Goal: Transaction & Acquisition: Purchase product/service

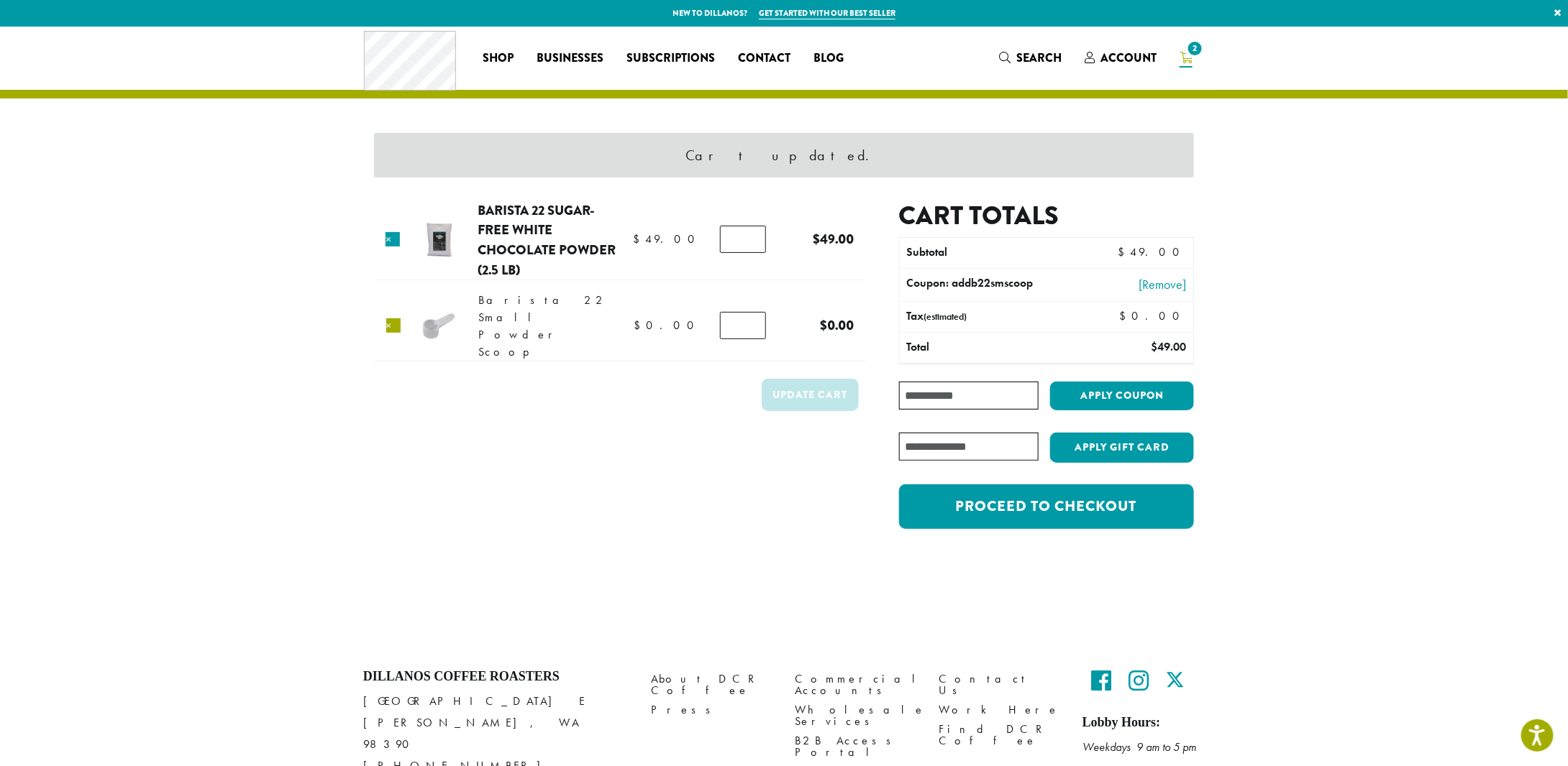
click at [393, 318] on link "×" at bounding box center [393, 325] width 14 height 14
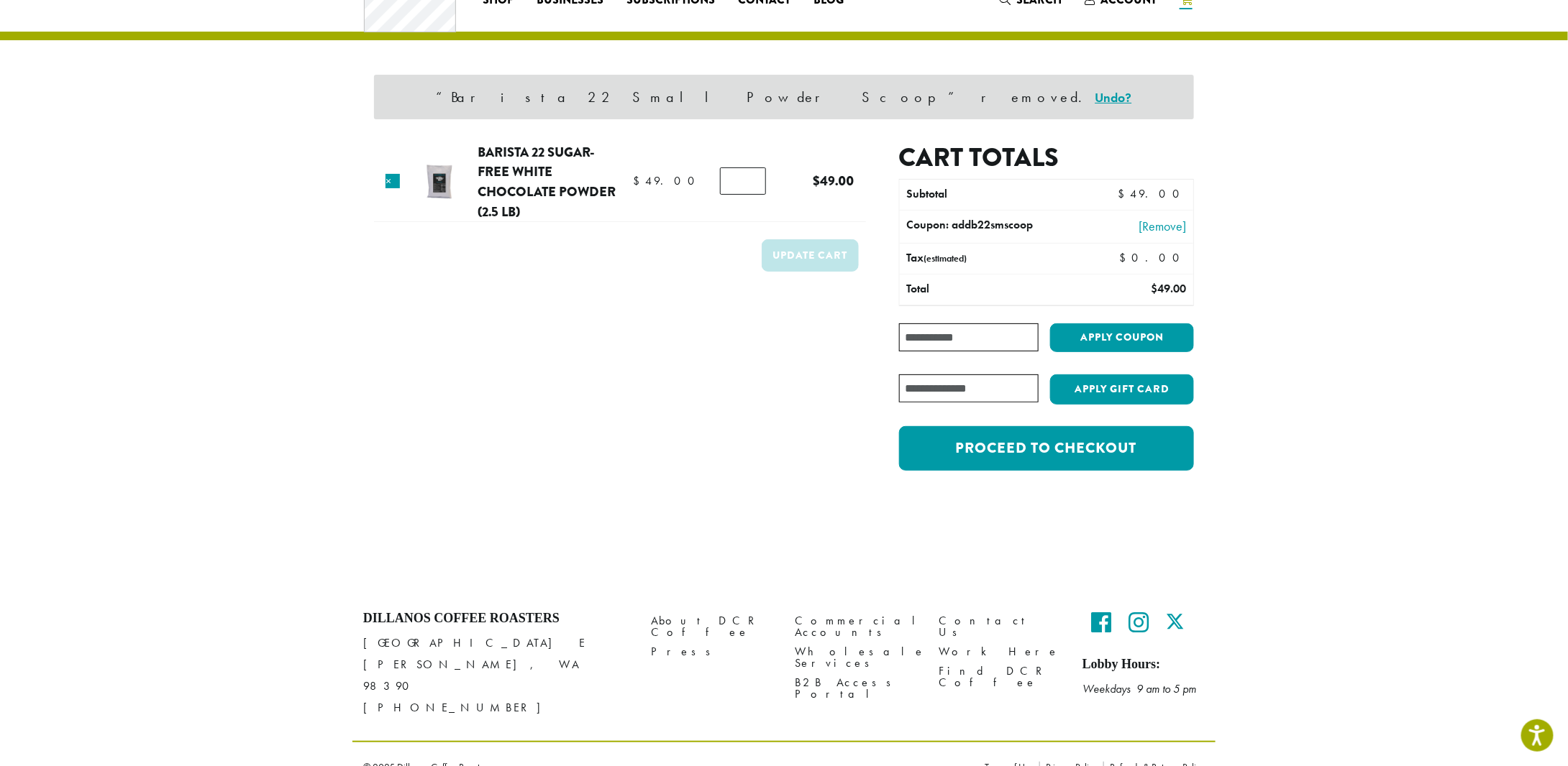
scroll to position [60, 0]
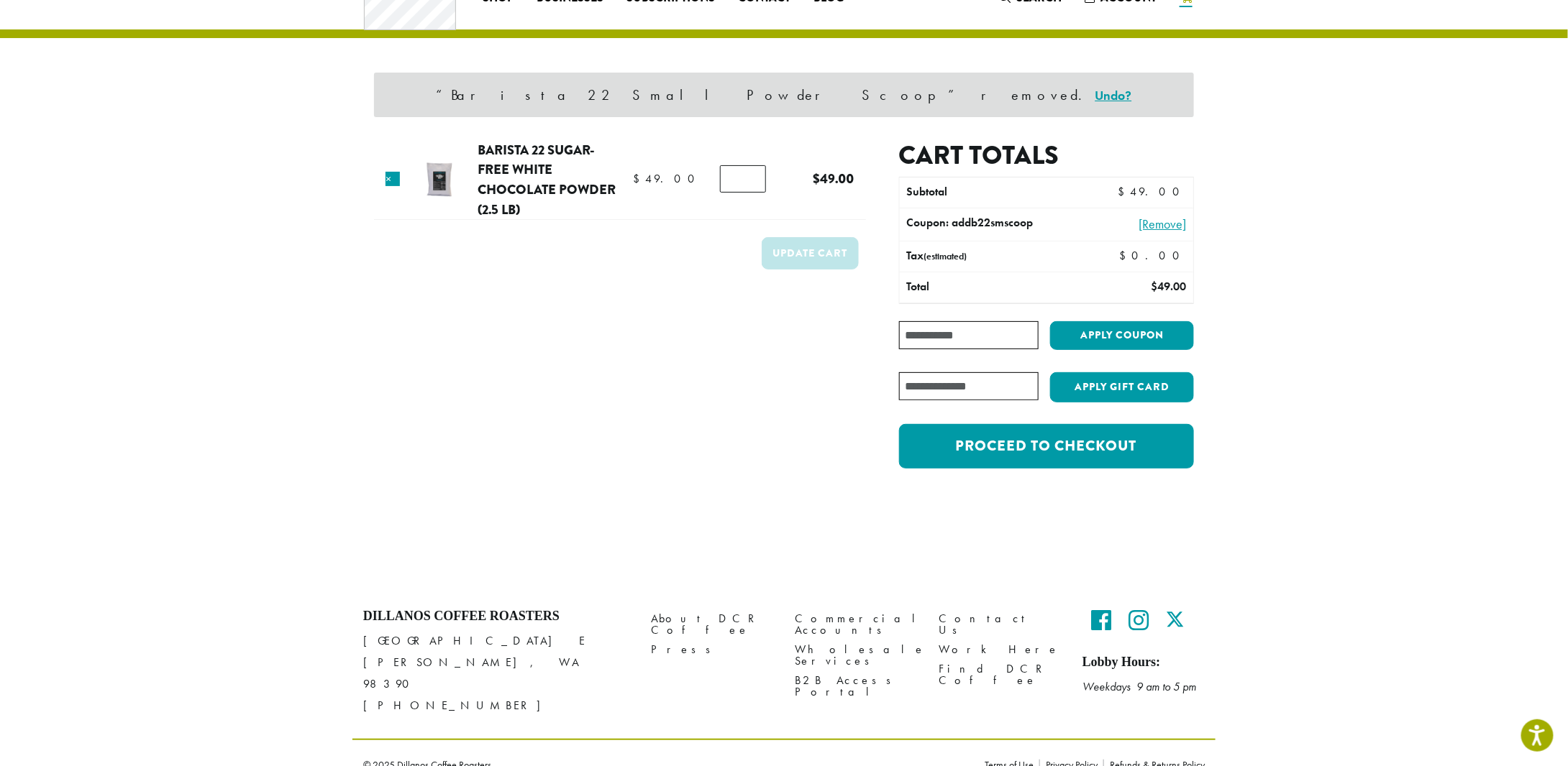
click at [1169, 222] on link "[Remove]" at bounding box center [1134, 223] width 102 height 20
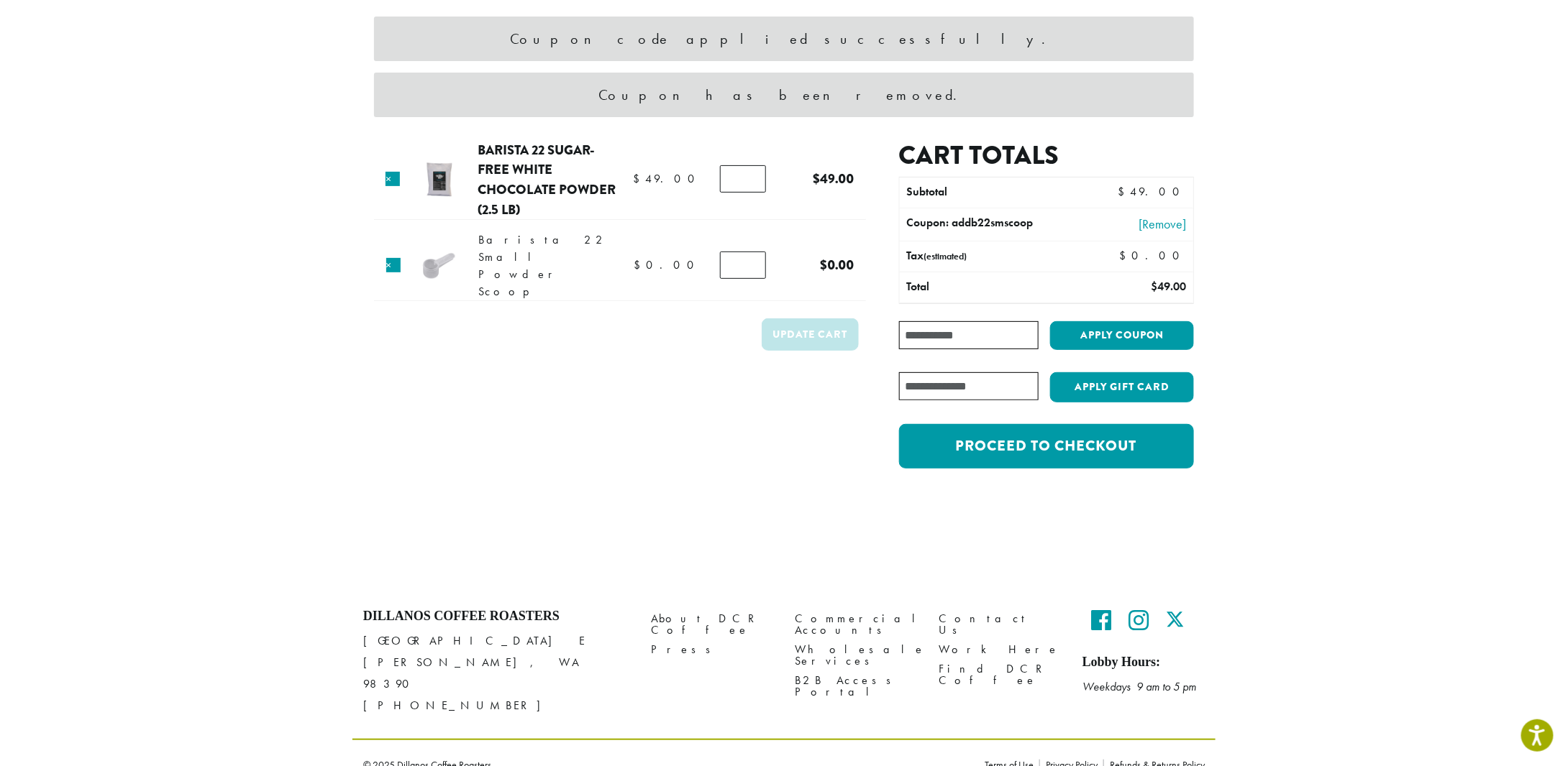
scroll to position [117, 0]
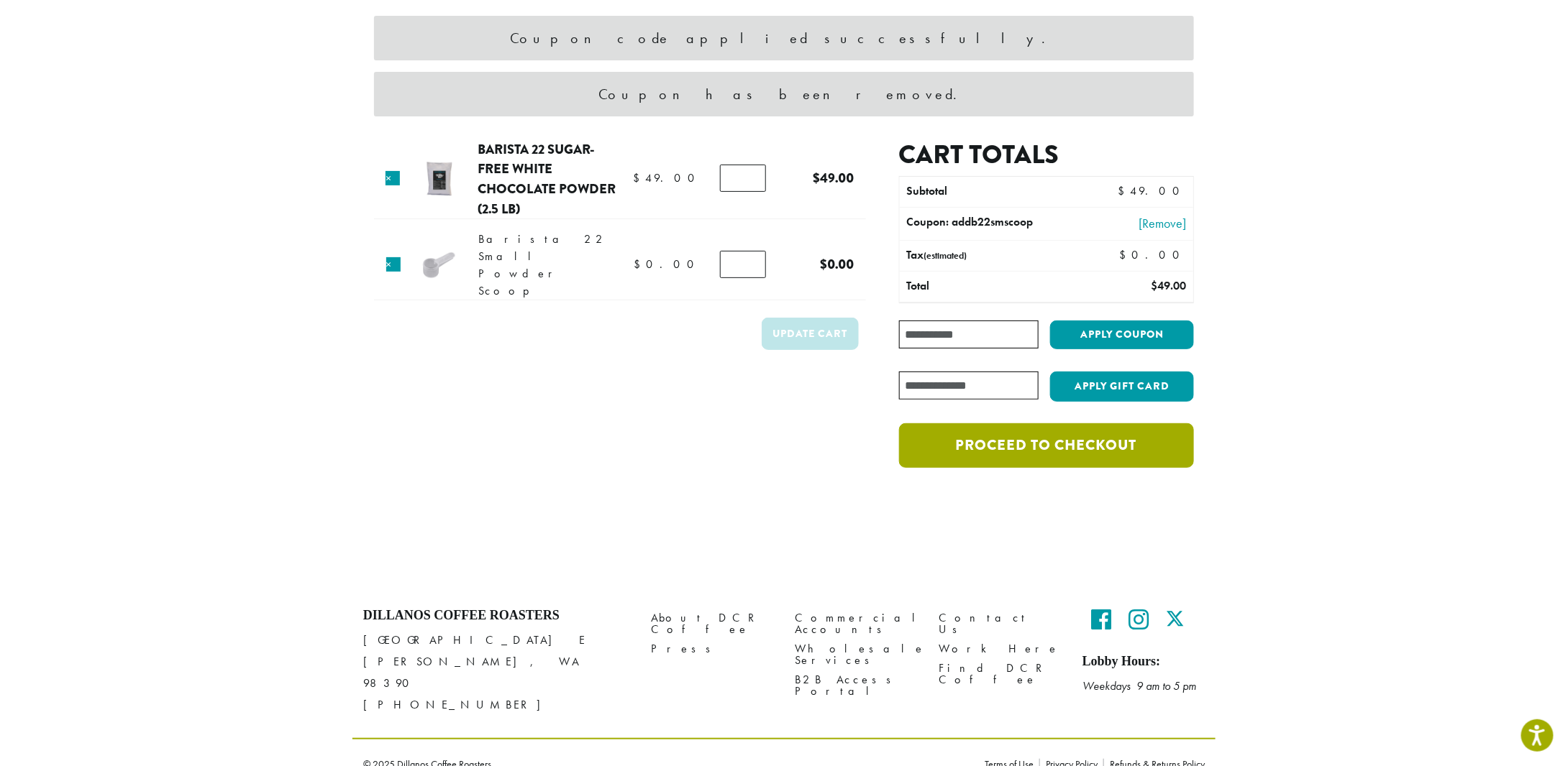
click at [958, 450] on link "Proceed to checkout" at bounding box center [1047, 446] width 295 height 45
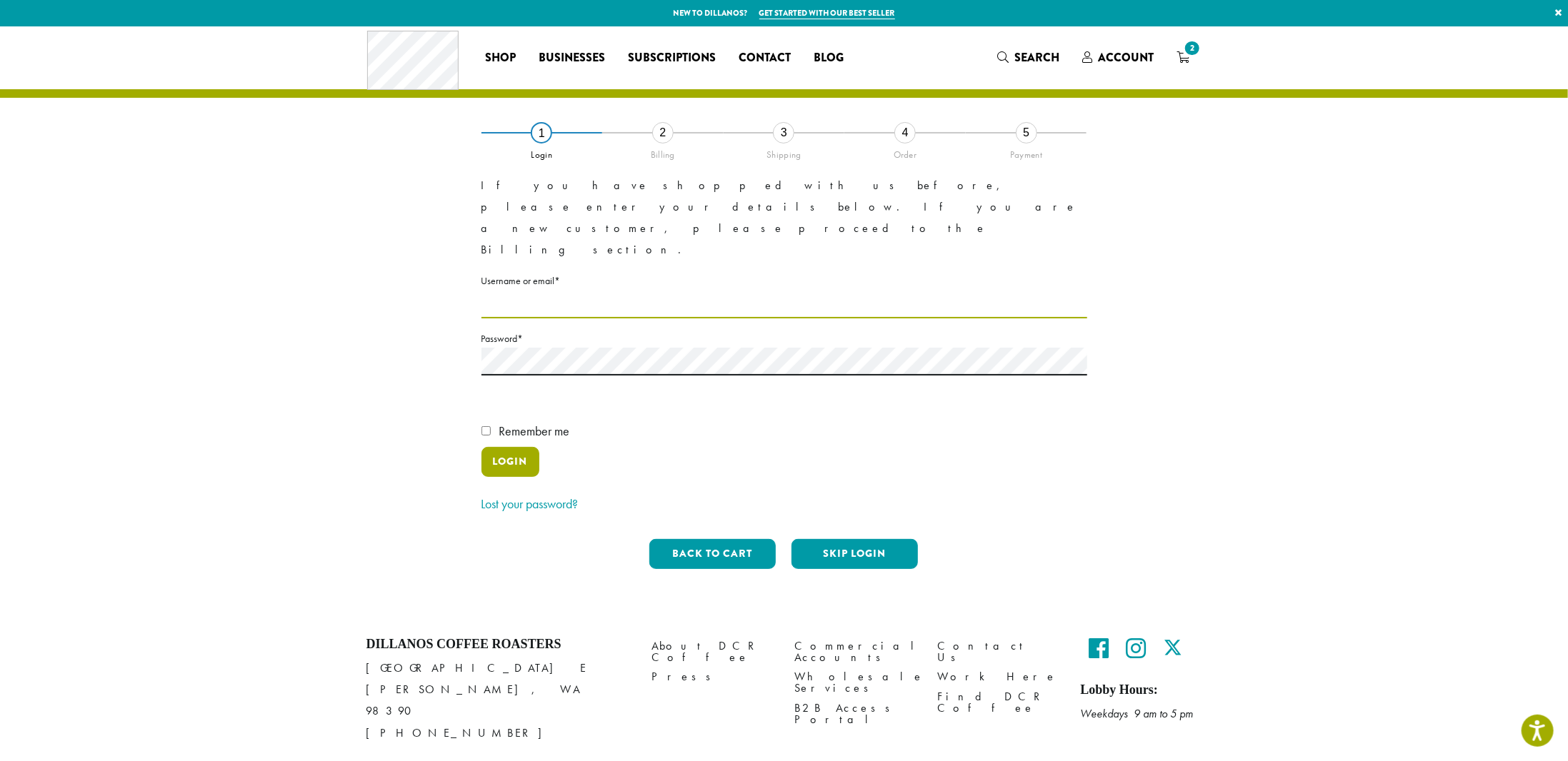
type input "**********"
click at [508, 448] on button "Login" at bounding box center [510, 462] width 58 height 30
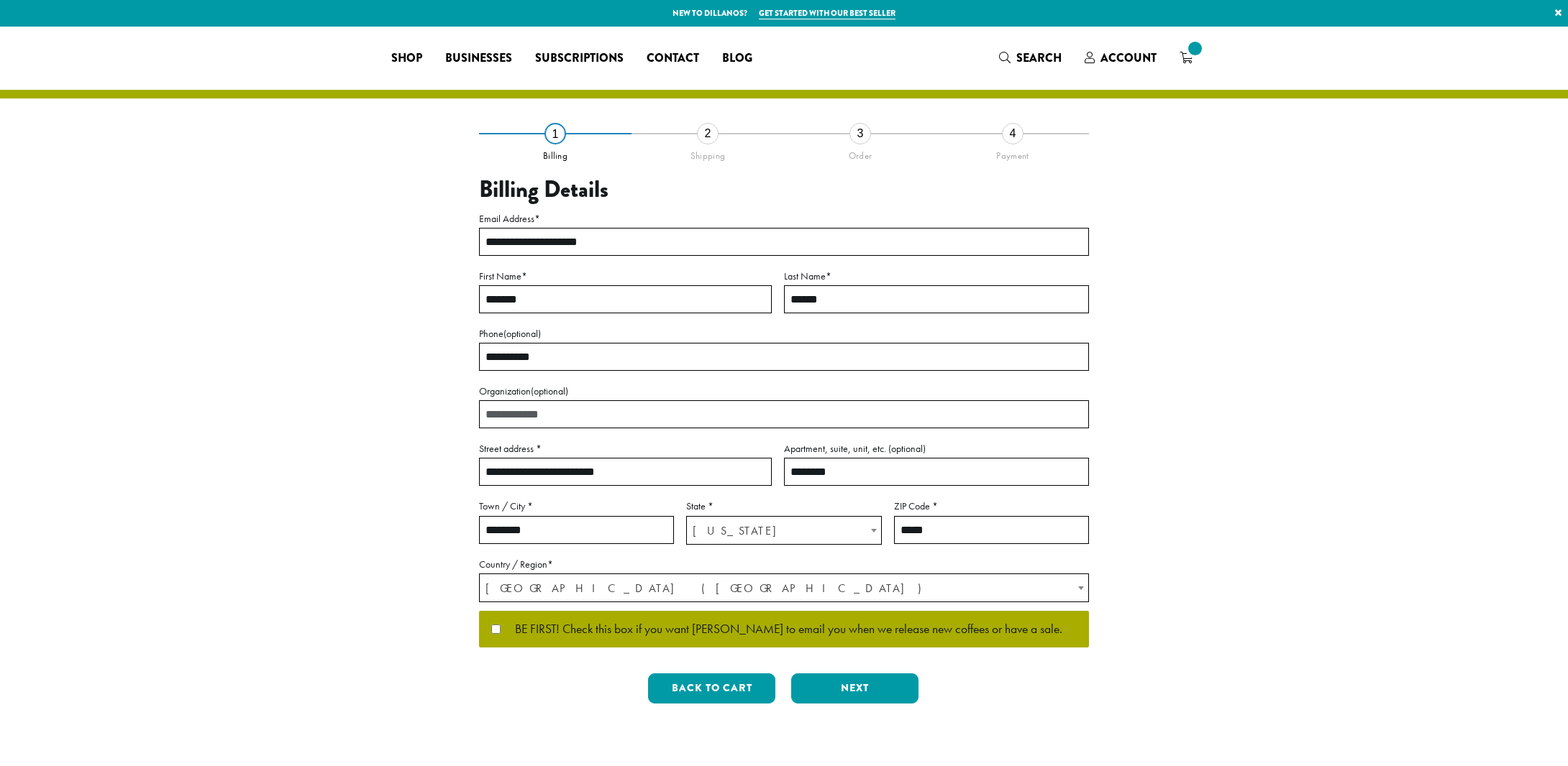
select select "**"
click at [834, 684] on button "Next" at bounding box center [855, 689] width 128 height 30
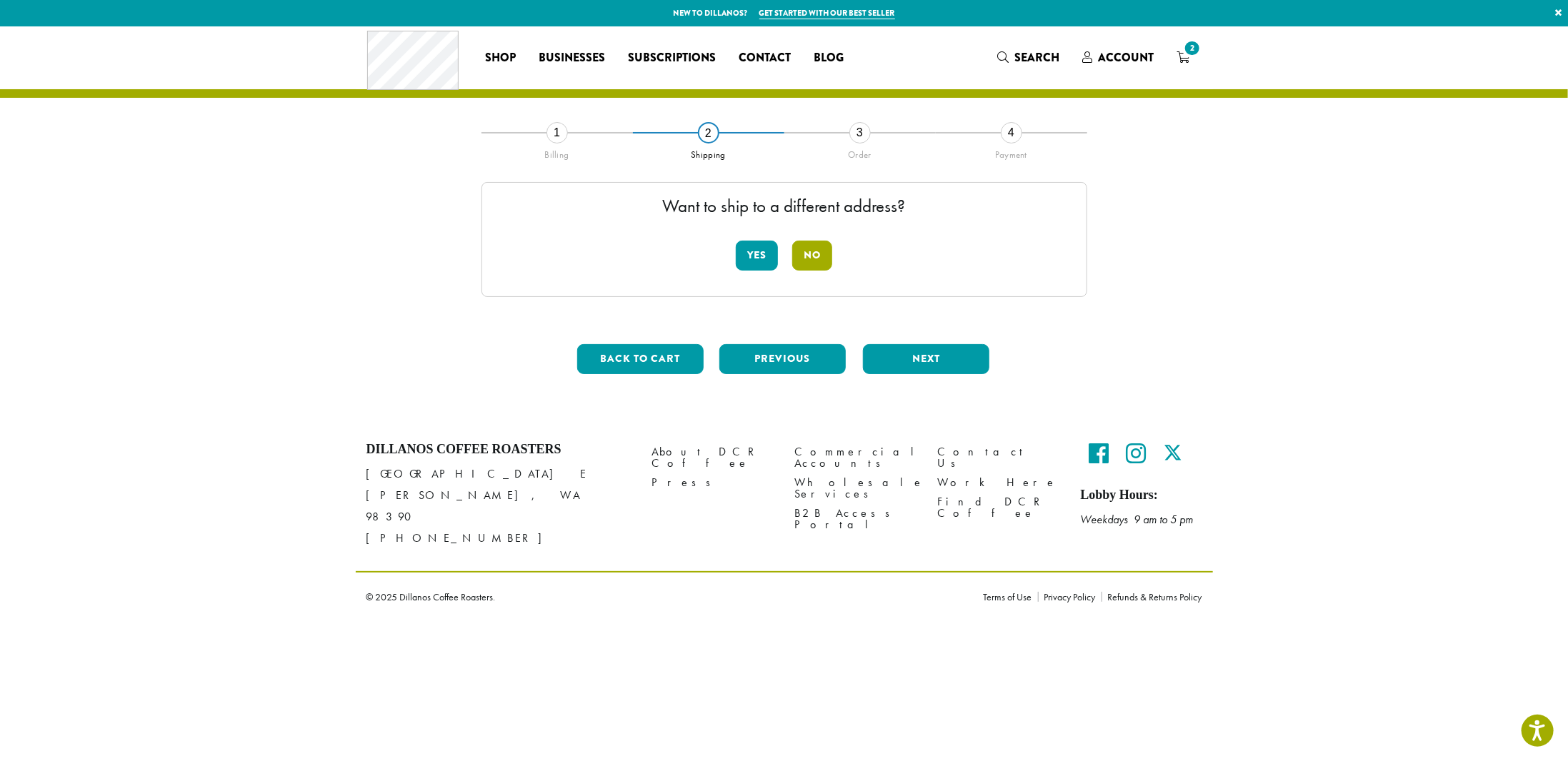
click at [815, 257] on button "No" at bounding box center [812, 255] width 40 height 30
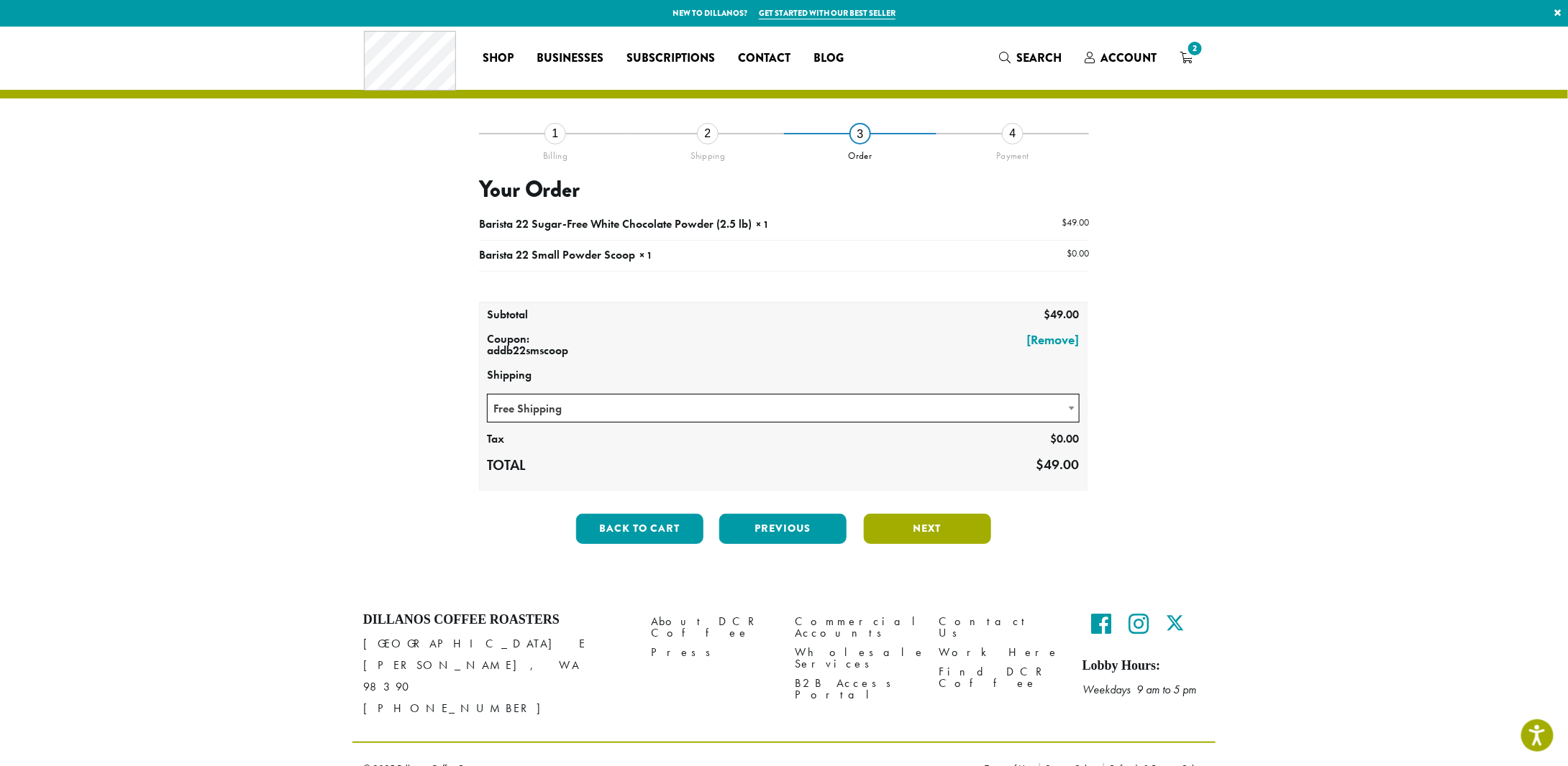
click at [905, 520] on button "Next" at bounding box center [927, 529] width 128 height 30
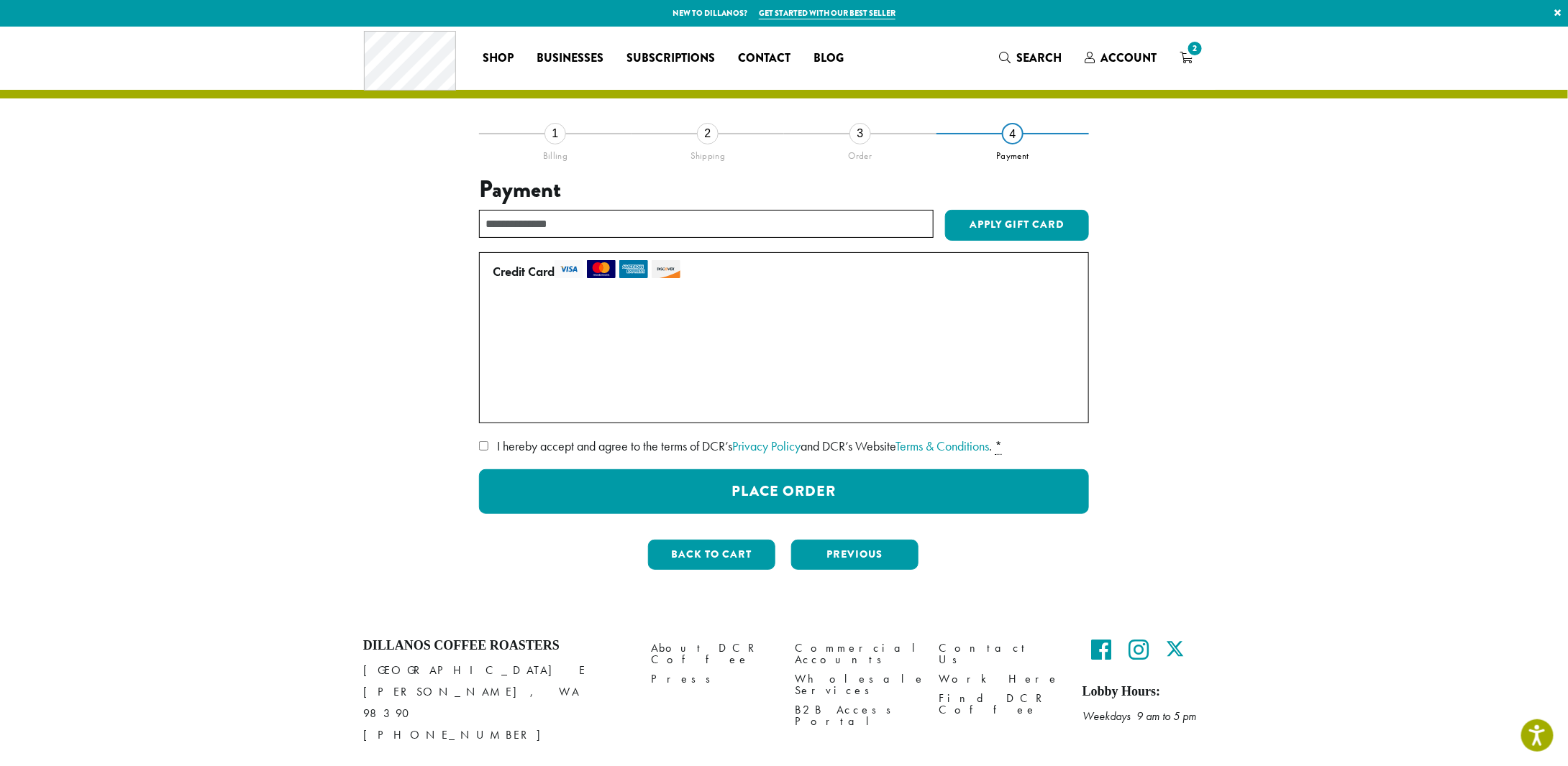
click at [498, 376] on label "• • • 0940 (expires 10/28)" at bounding box center [781, 373] width 577 height 23
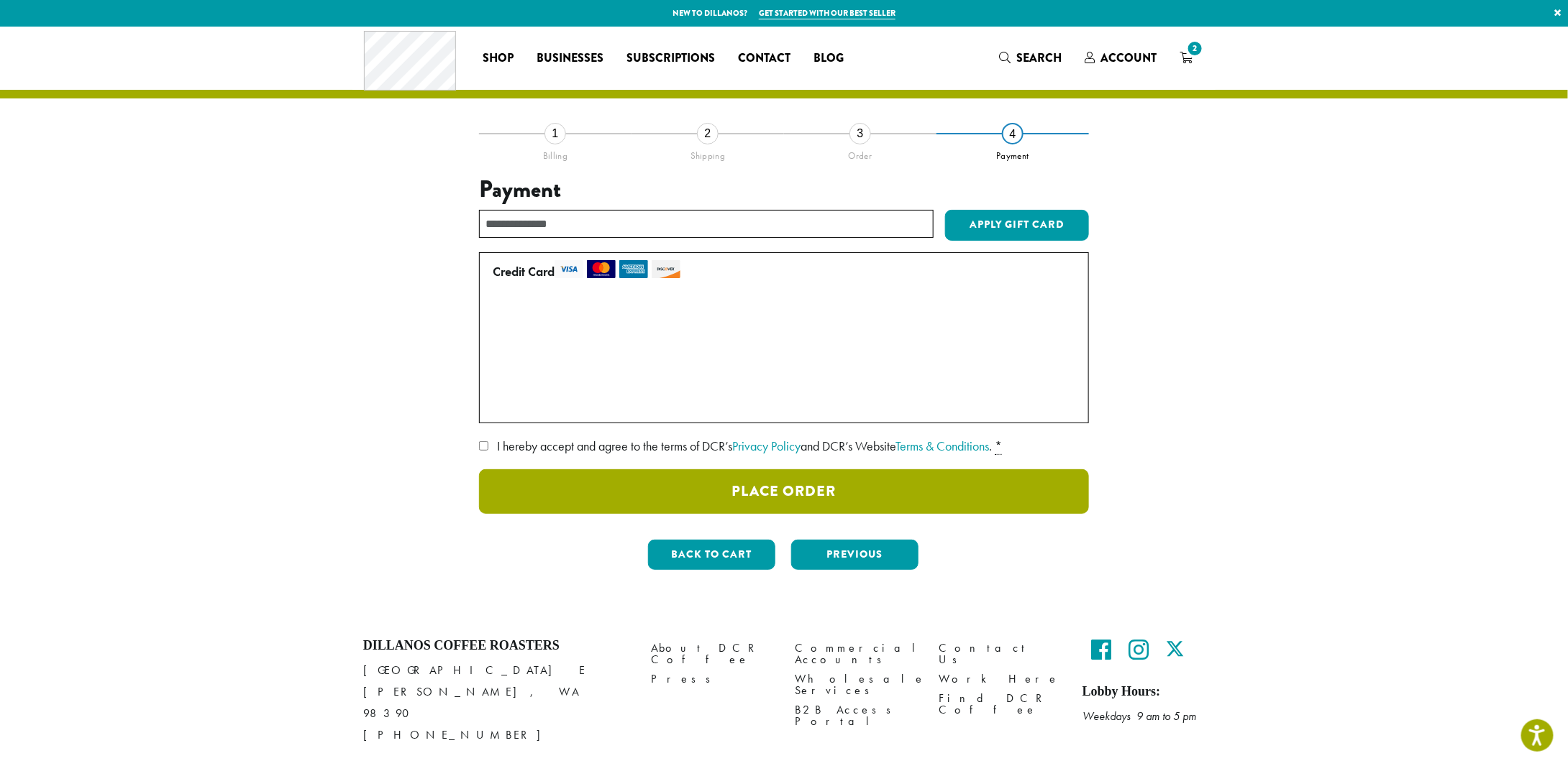
click at [818, 496] on button "Place Order" at bounding box center [783, 491] width 610 height 45
